Goal: Task Accomplishment & Management: Complete application form

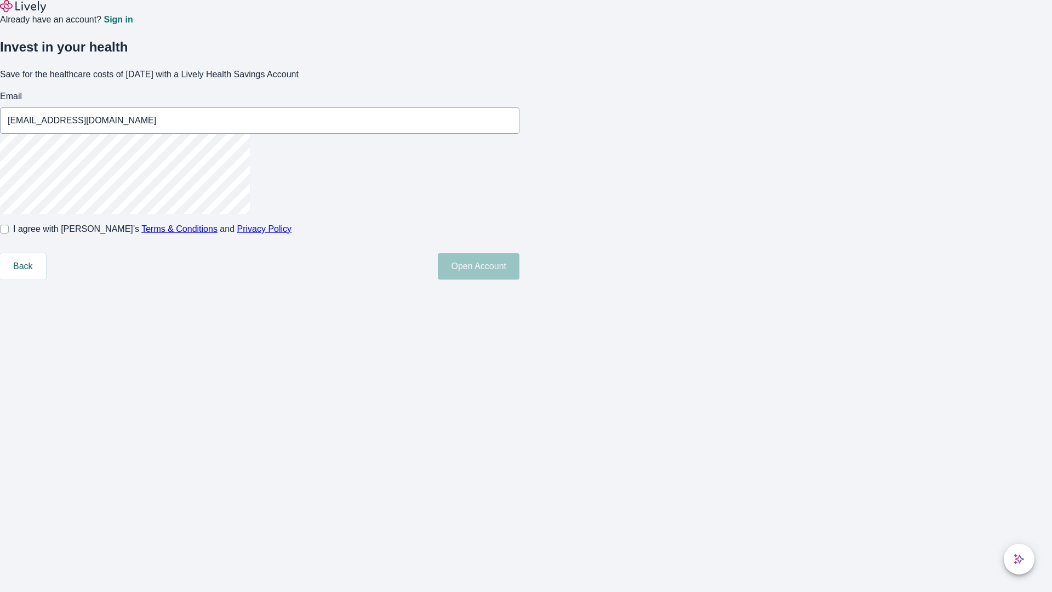
click at [9, 233] on input "I agree with Lively’s Terms & Conditions and Privacy Policy" at bounding box center [4, 229] width 9 height 9
checkbox input "true"
click at [519, 279] on button "Open Account" at bounding box center [479, 266] width 82 height 26
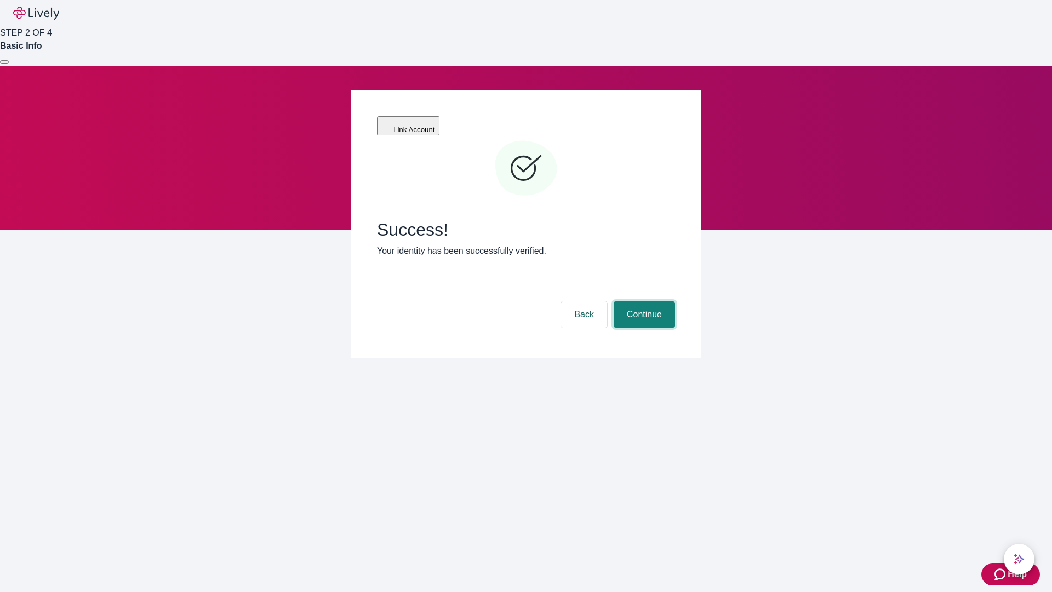
click at [642, 301] on button "Continue" at bounding box center [643, 314] width 61 height 26
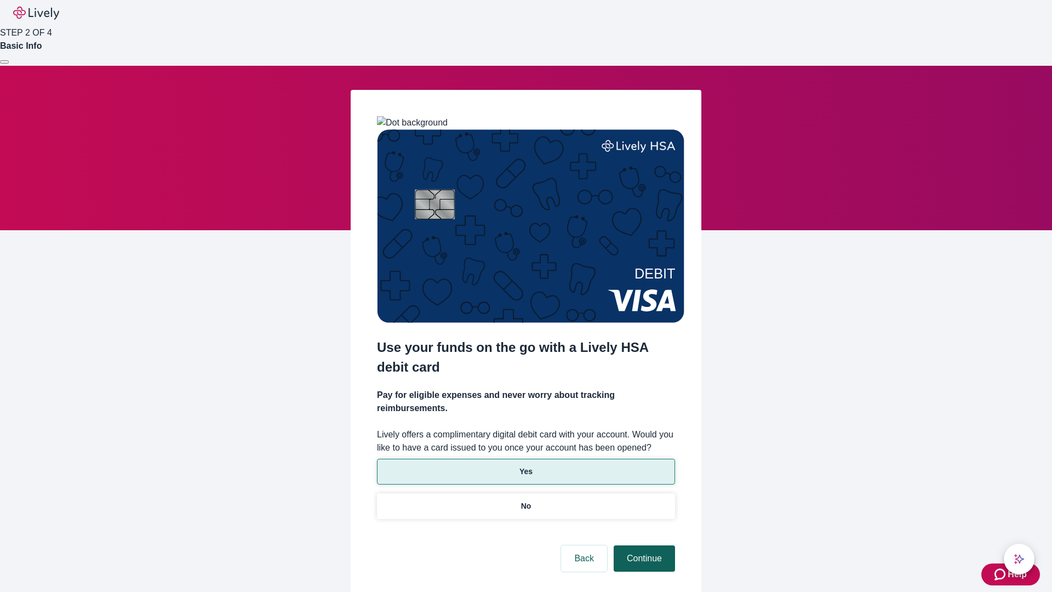
click at [525, 500] on p "No" at bounding box center [526, 506] width 10 height 12
click at [642, 545] on button "Continue" at bounding box center [643, 558] width 61 height 26
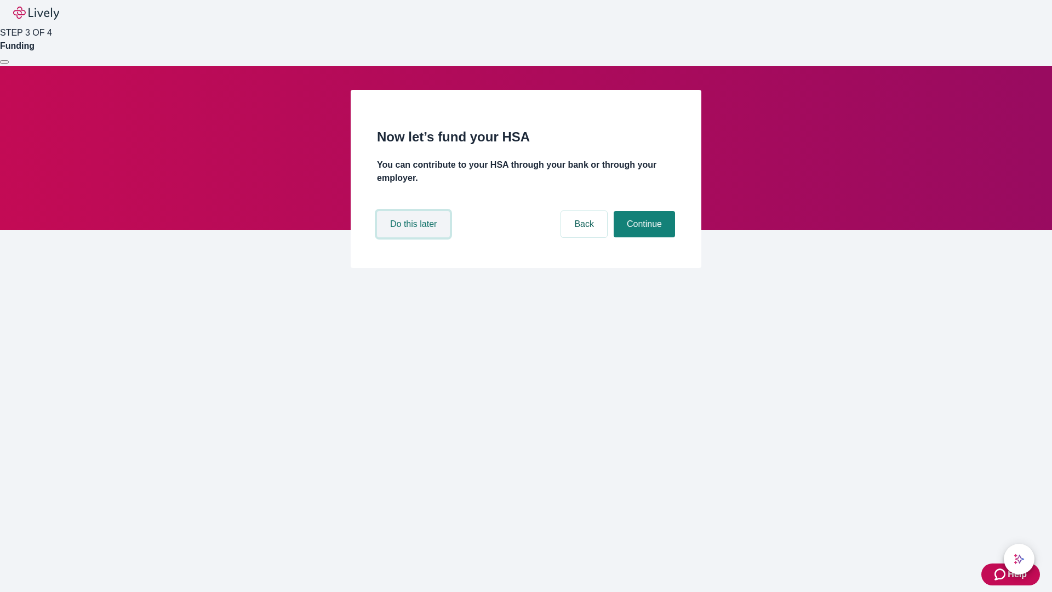
click at [415, 237] on button "Do this later" at bounding box center [413, 224] width 73 height 26
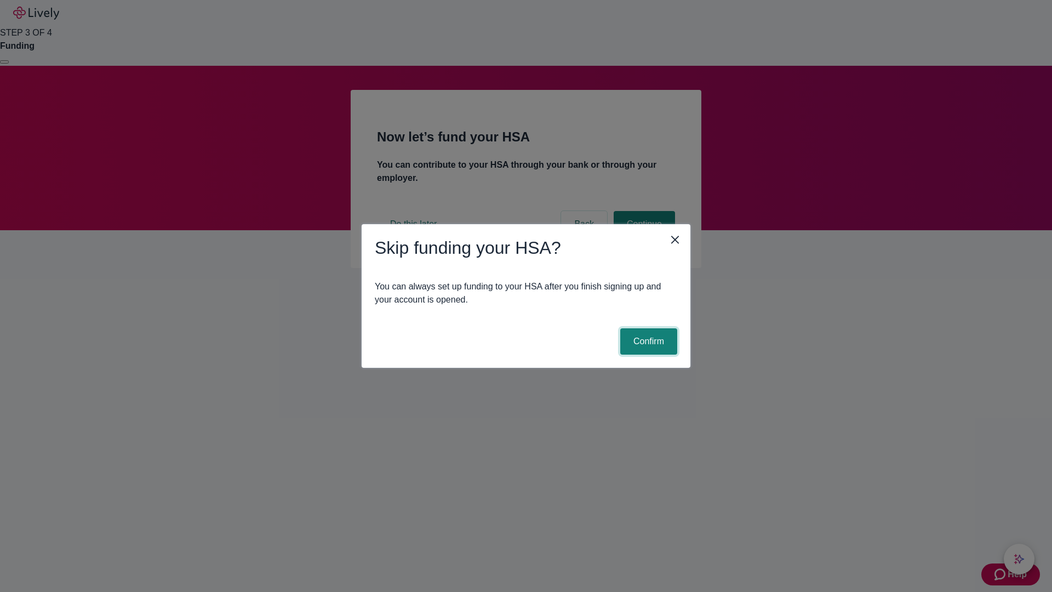
click at [647, 341] on button "Confirm" at bounding box center [648, 341] width 57 height 26
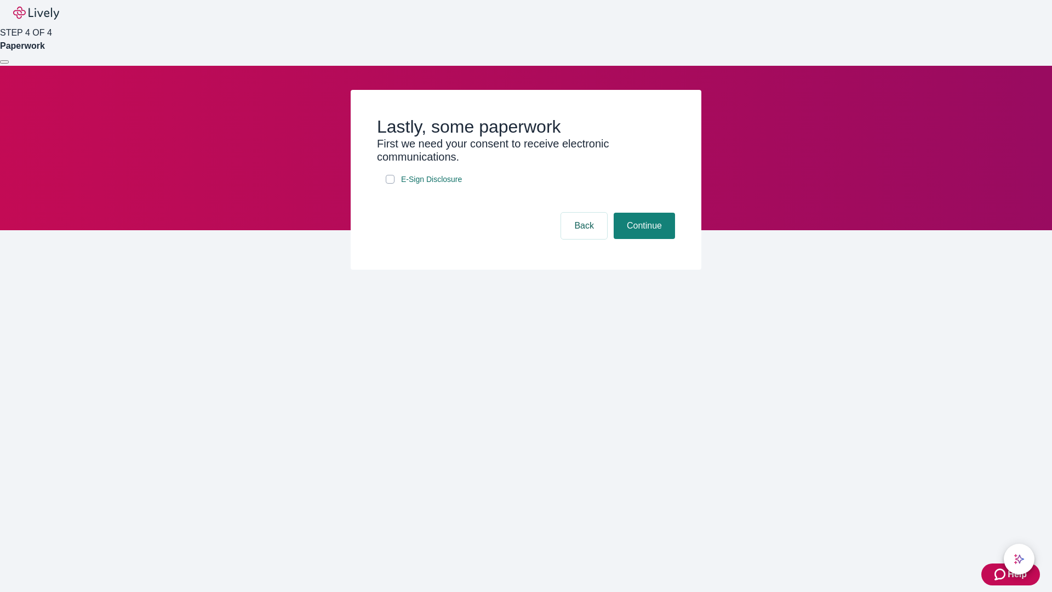
click at [390, 183] on input "E-Sign Disclosure" at bounding box center [390, 179] width 9 height 9
checkbox input "true"
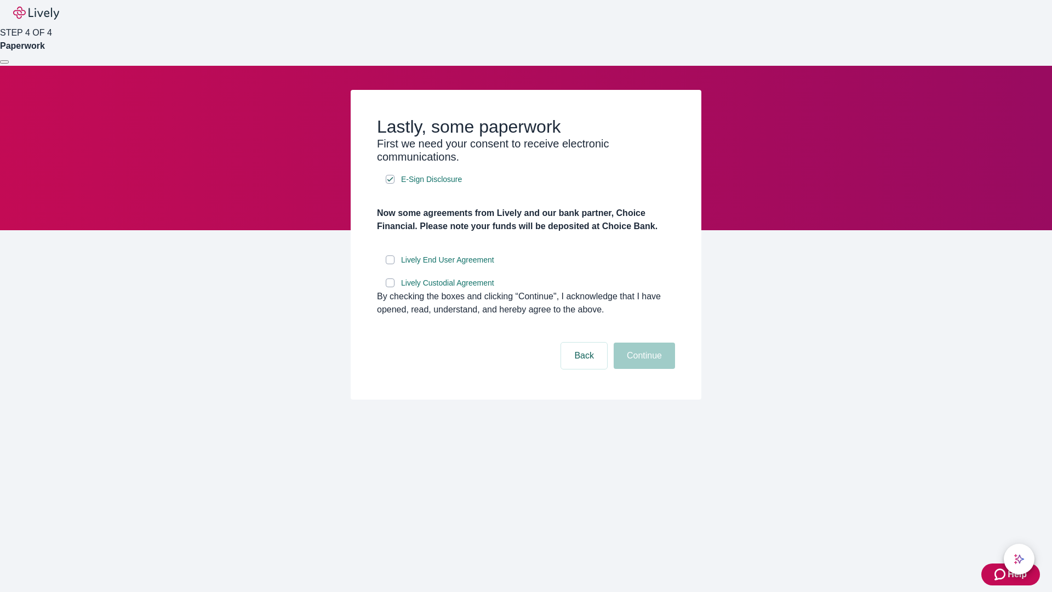
click at [390, 264] on input "Lively End User Agreement" at bounding box center [390, 259] width 9 height 9
checkbox input "true"
click at [390, 287] on input "Lively Custodial Agreement" at bounding box center [390, 282] width 9 height 9
checkbox input "true"
click at [642, 369] on button "Continue" at bounding box center [643, 355] width 61 height 26
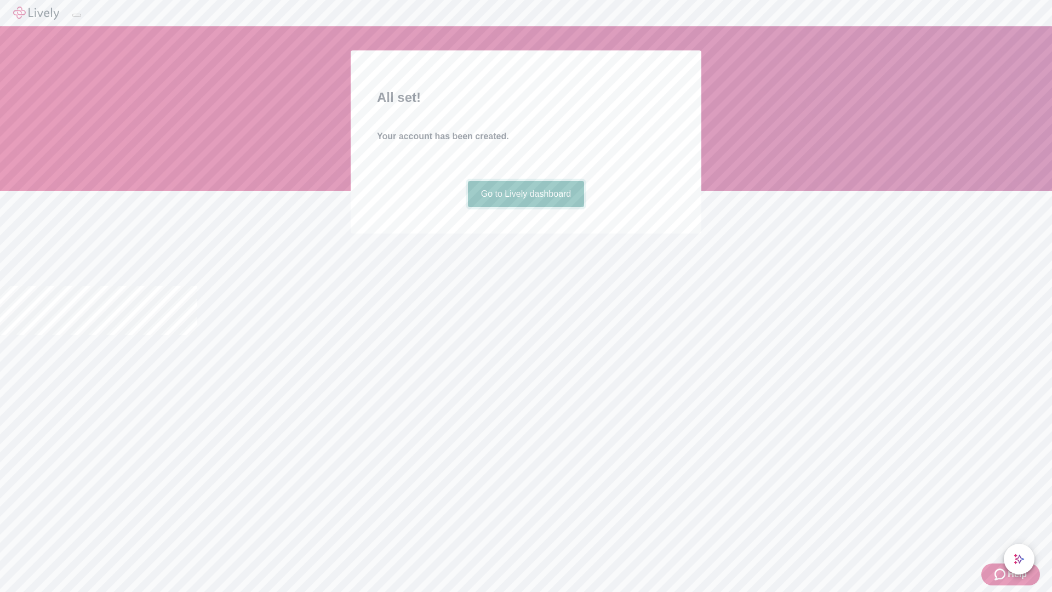
click at [525, 207] on link "Go to Lively dashboard" at bounding box center [526, 194] width 117 height 26
